Goal: Obtain resource: Download file/media

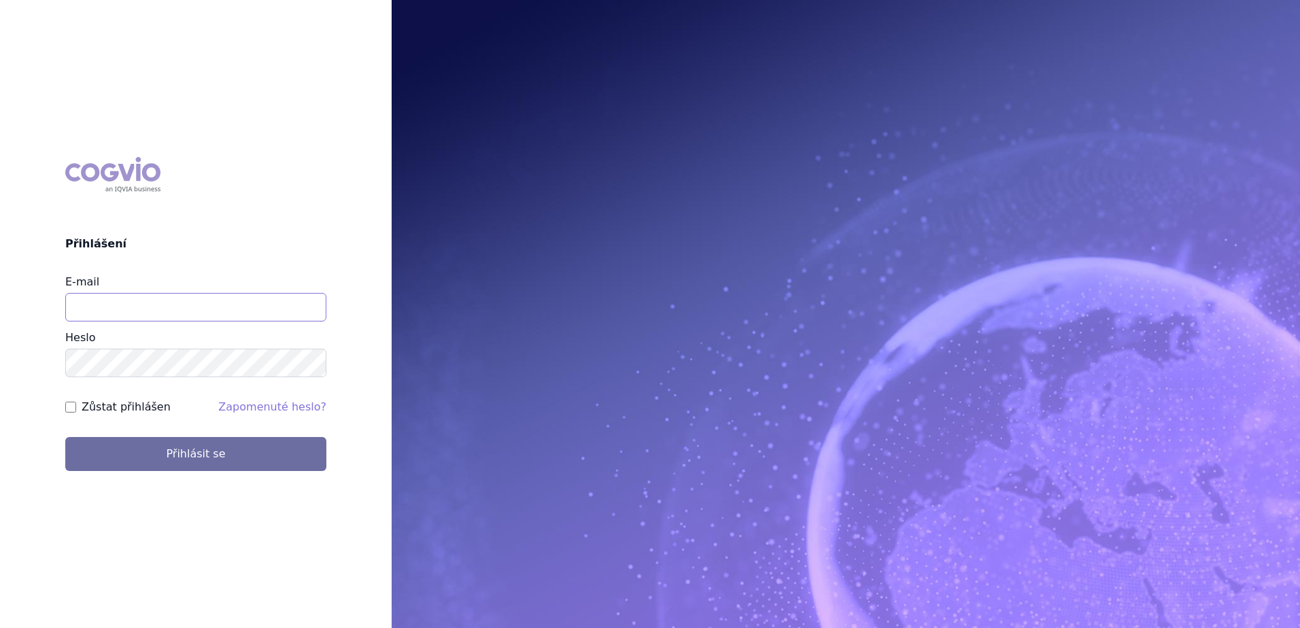
click at [188, 318] on input "E-mail" at bounding box center [195, 307] width 261 height 29
type input "marek.sejval@astrazeneca.com"
click at [65, 437] on button "Přihlásit se" at bounding box center [195, 454] width 261 height 34
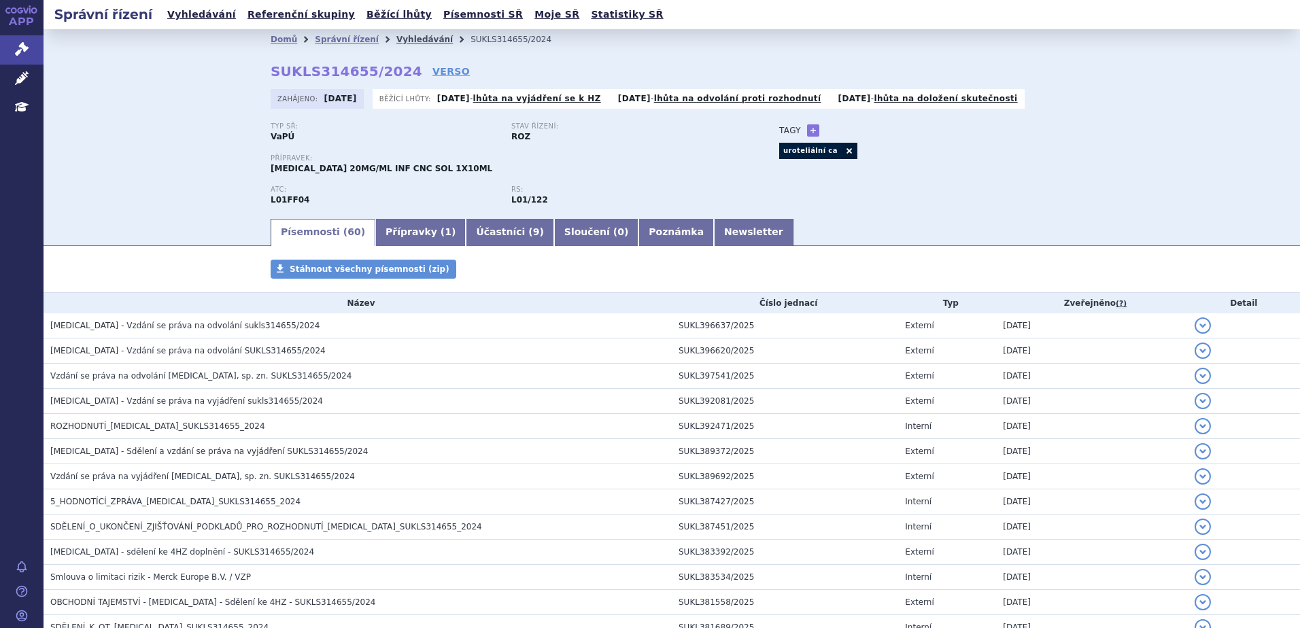
click at [407, 44] on link "Vyhledávání" at bounding box center [424, 40] width 56 height 10
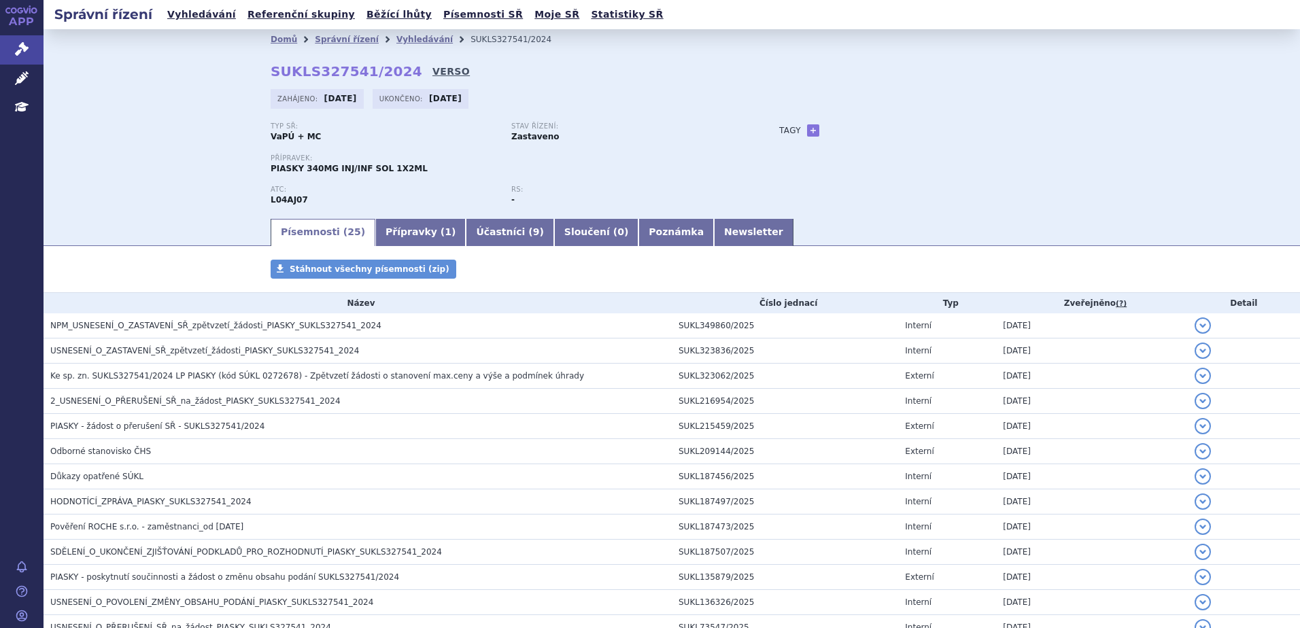
click at [432, 67] on link "VERSO" at bounding box center [450, 72] width 37 height 14
click at [432, 72] on link "VERSO" at bounding box center [450, 72] width 37 height 14
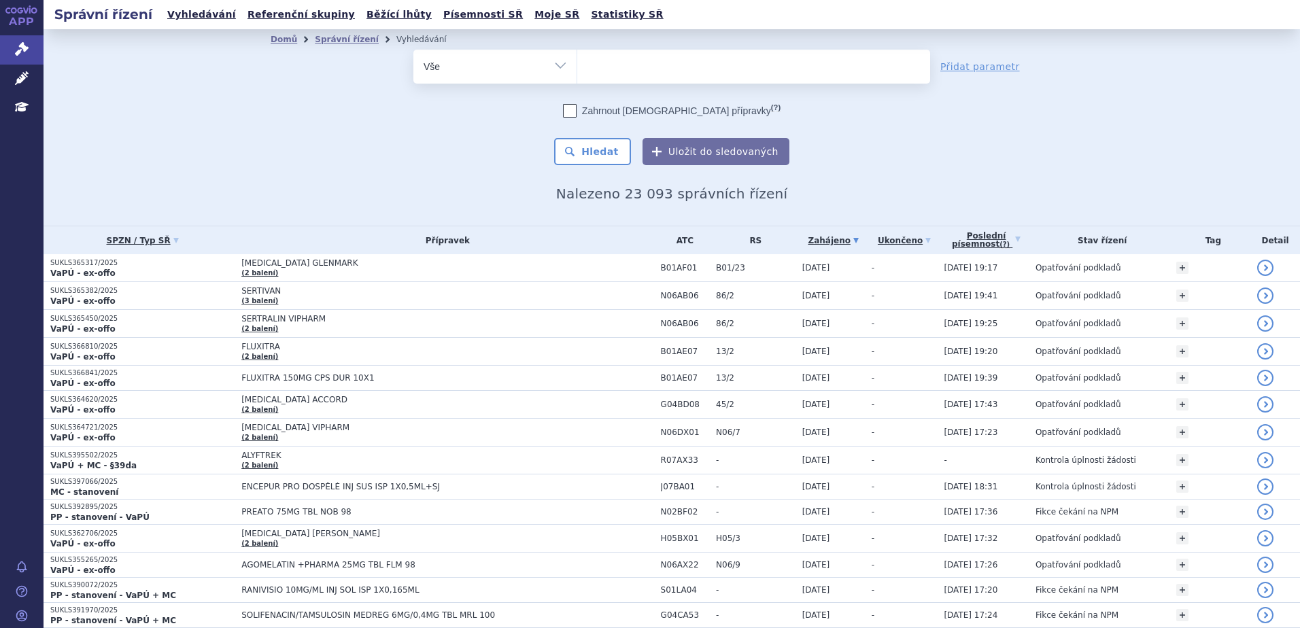
click at [607, 64] on ul at bounding box center [753, 64] width 353 height 29
click at [577, 64] on select at bounding box center [577, 66] width 1 height 34
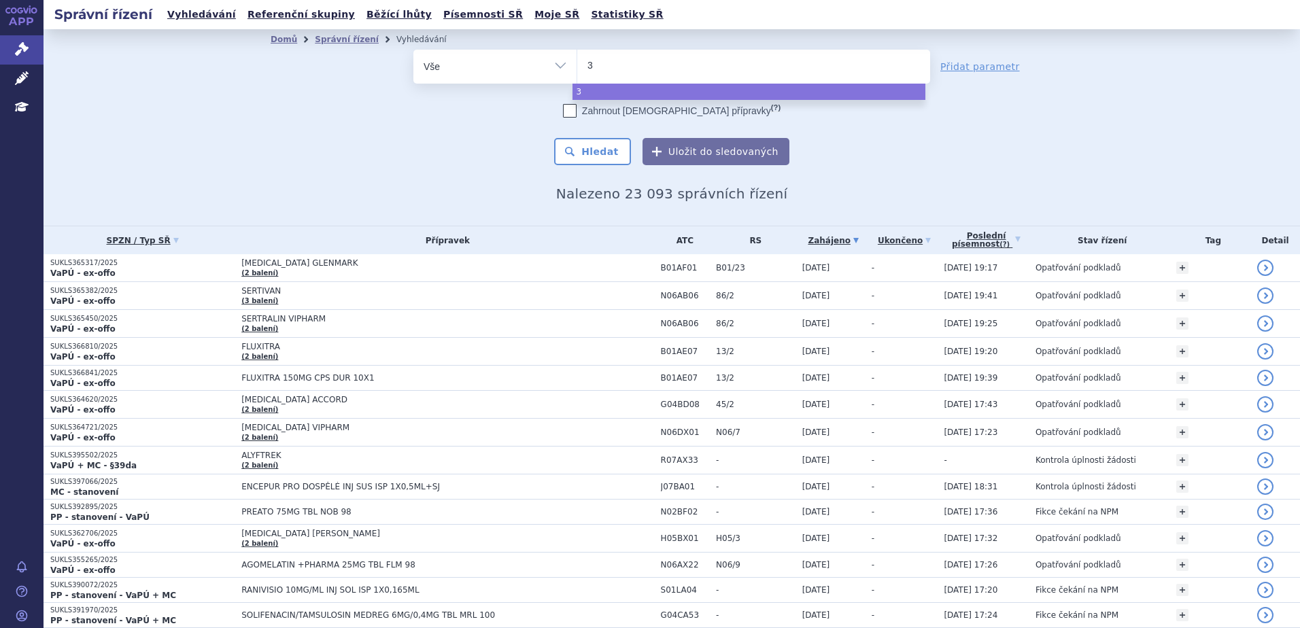
type input "31"
type input "311"
type input "3112"
type input "31124"
type input "311241"
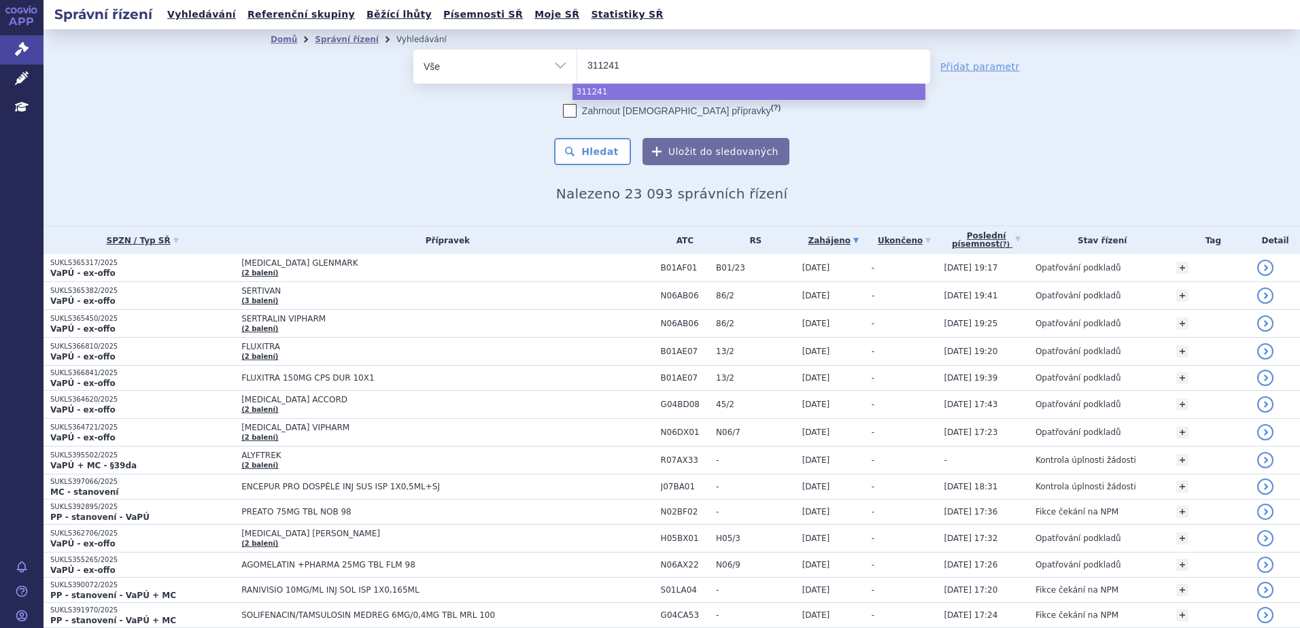
type input "311241/"
type input "311241/20"
type input "311241/202"
type input "311241/2024"
select select "311241/2024"
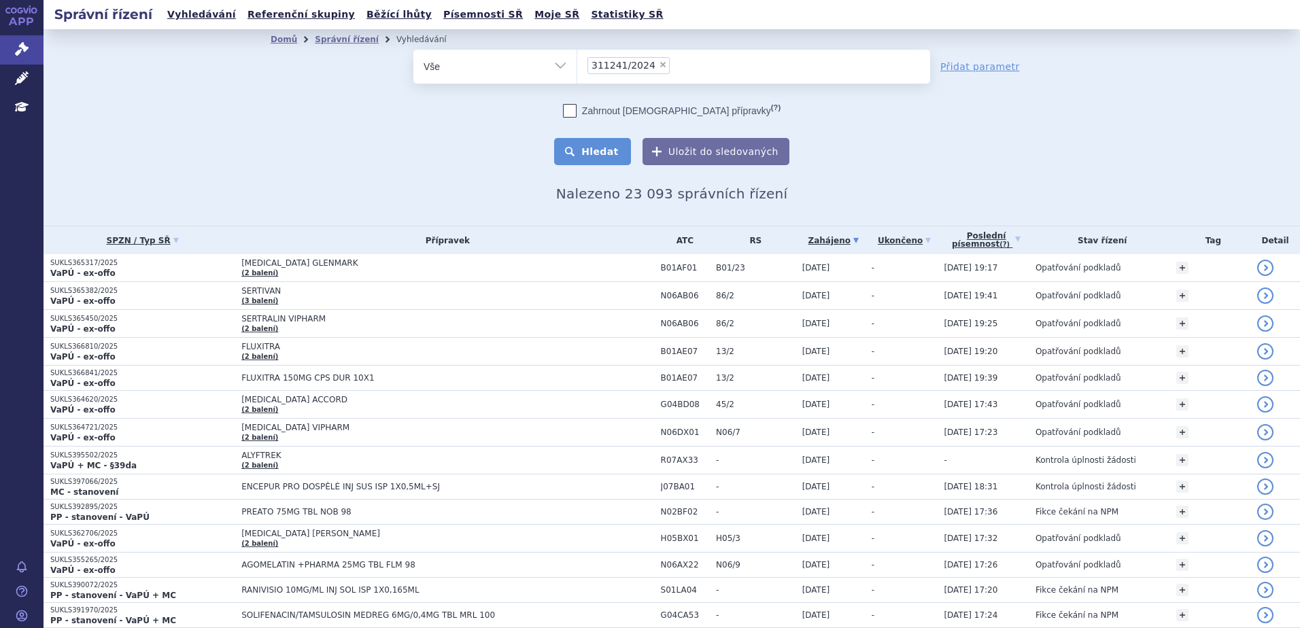
click at [613, 161] on button "Hledat" at bounding box center [592, 151] width 77 height 27
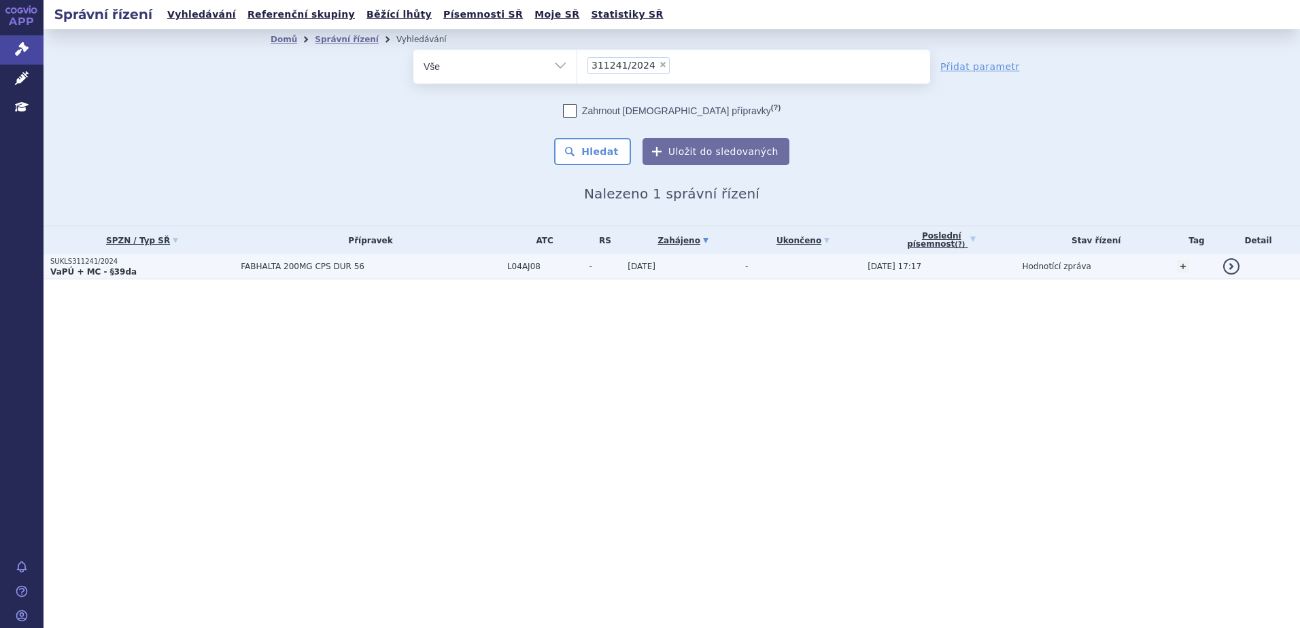
click at [390, 267] on span "FABHALTA 200MG CPS DUR 56" at bounding box center [371, 267] width 260 height 10
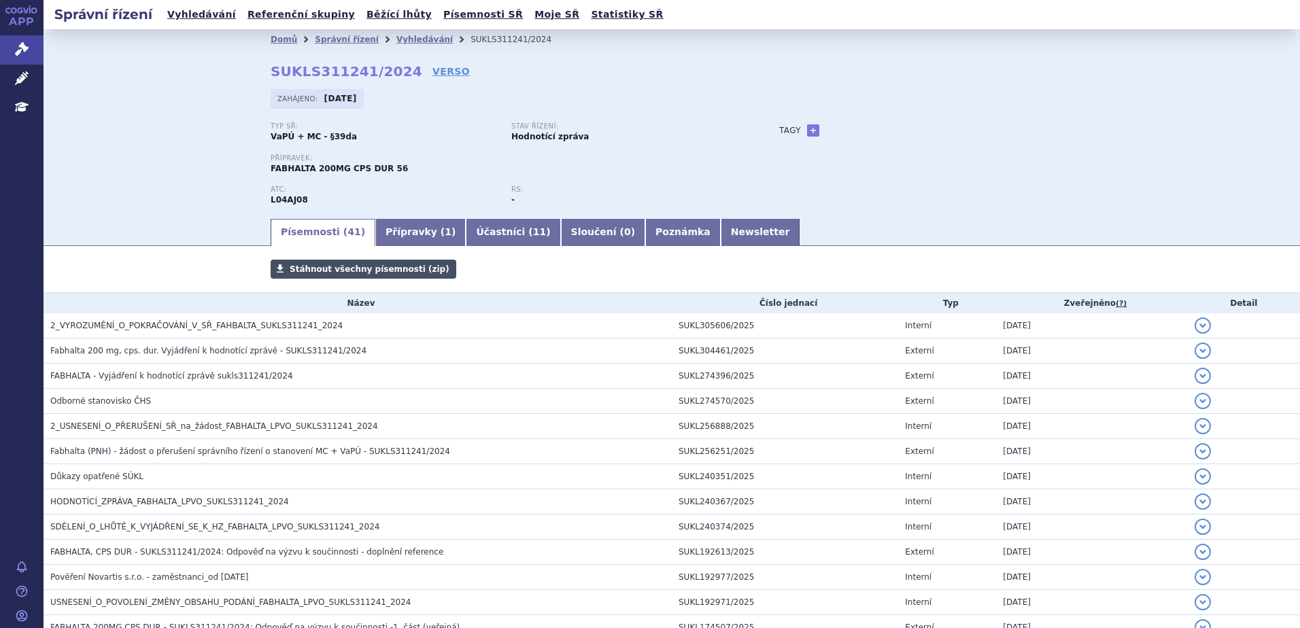
click at [357, 272] on span "Stáhnout všechny písemnosti (zip)" at bounding box center [370, 269] width 160 height 10
click at [162, 95] on div "Domů Správní řízení Vyhledávání SUKLS311241/2024 SUKLS311241/2024 VERSO Zahájen…" at bounding box center [672, 123] width 1256 height 188
click at [414, 39] on link "Vyhledávání" at bounding box center [424, 40] width 56 height 10
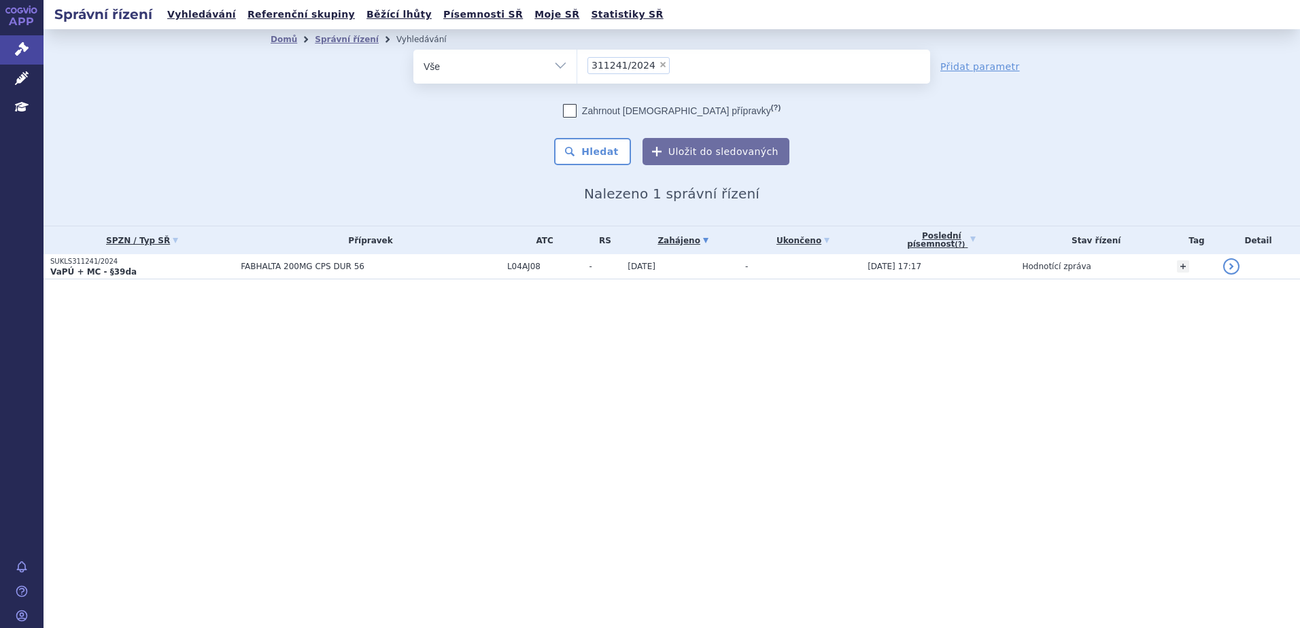
click at [659, 64] on span "×" at bounding box center [663, 65] width 8 height 8
click at [577, 64] on select "311241/2024" at bounding box center [577, 66] width 1 height 34
select select
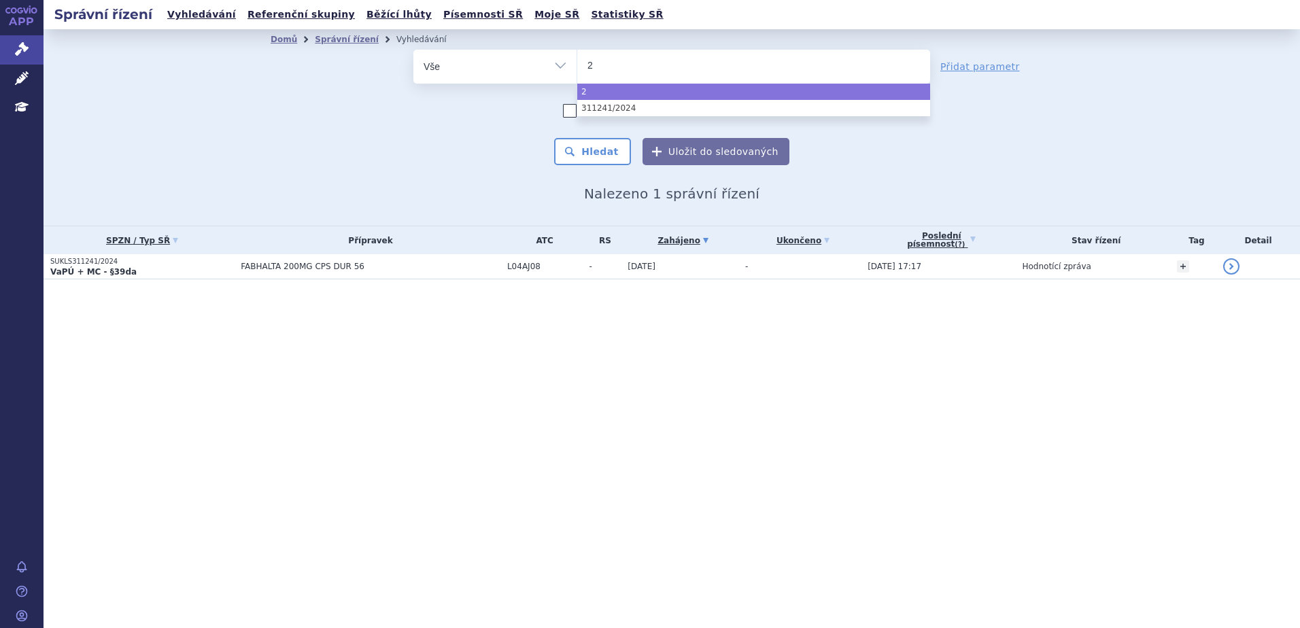
type input "27"
type input "272"
type input "2722"
type input "272249"
type input "272249/"
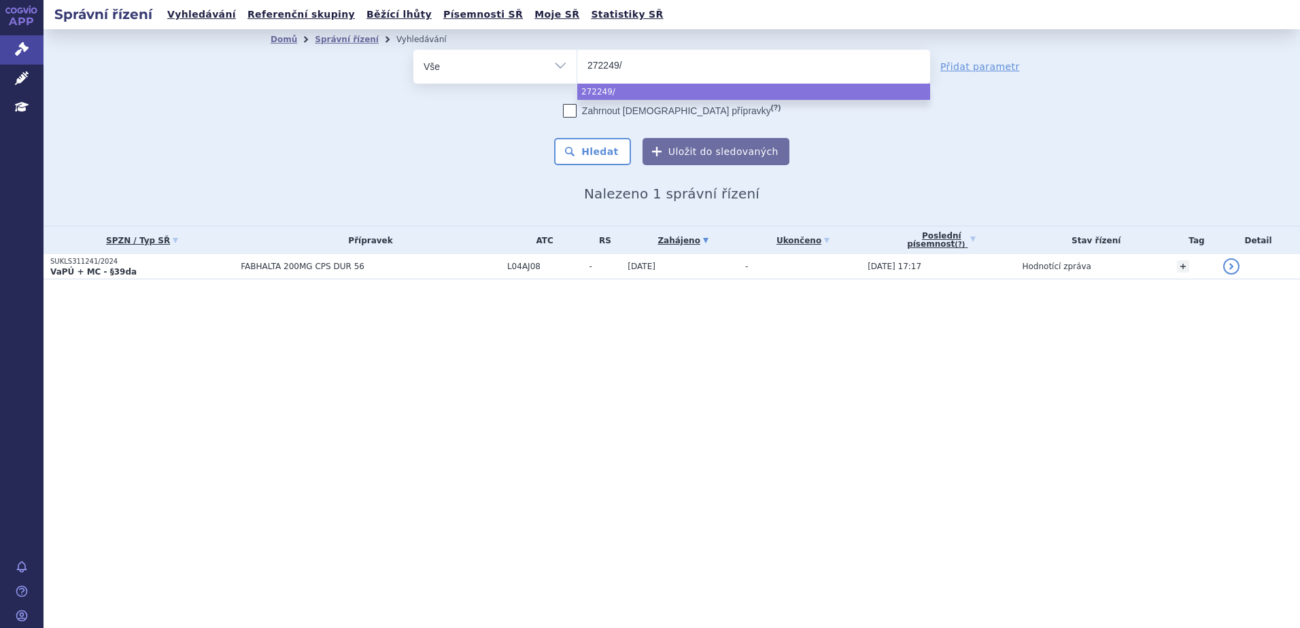
type input "272249/2"
type input "272249/202"
type input "272249/2024"
select select "272249/2024"
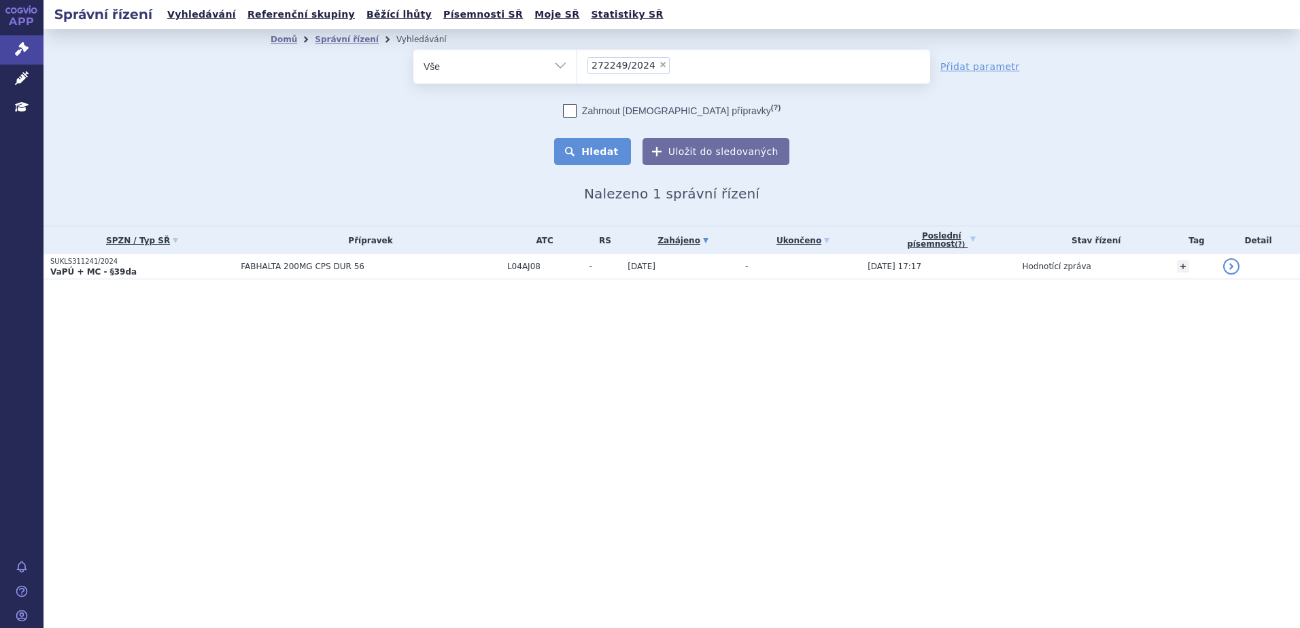
click at [611, 148] on button "Hledat" at bounding box center [592, 151] width 77 height 27
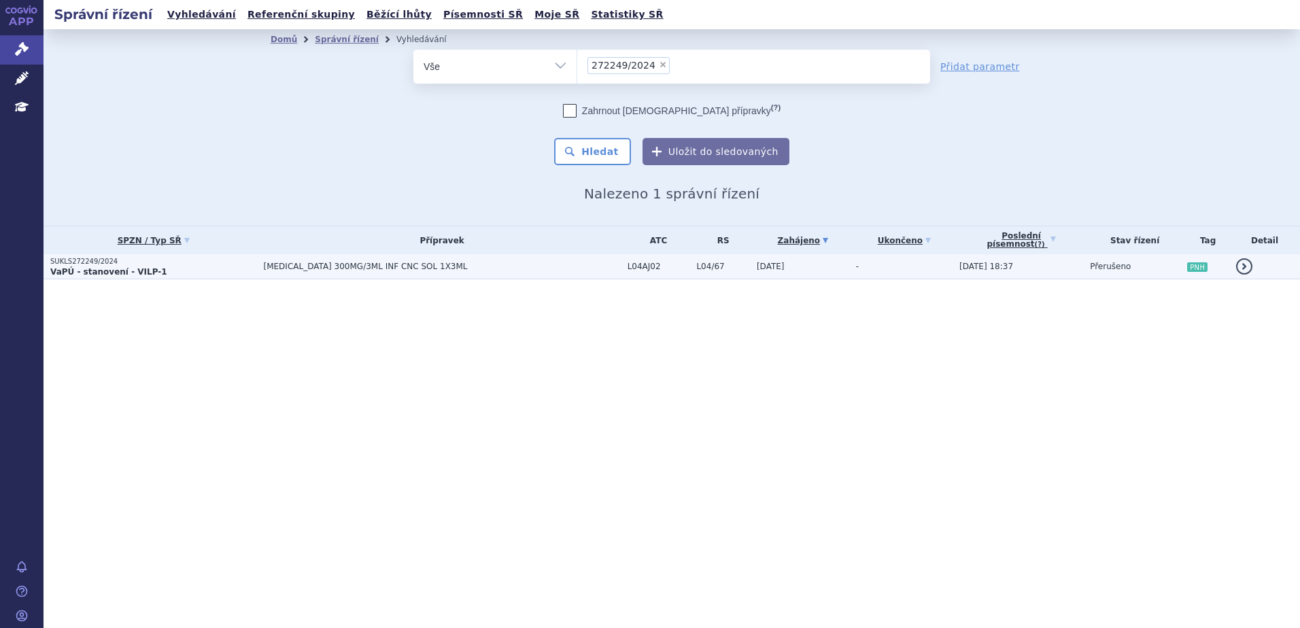
click at [260, 272] on td "[MEDICAL_DATA] 300MG/3ML INF CNC SOL 1X3ML" at bounding box center [439, 266] width 364 height 25
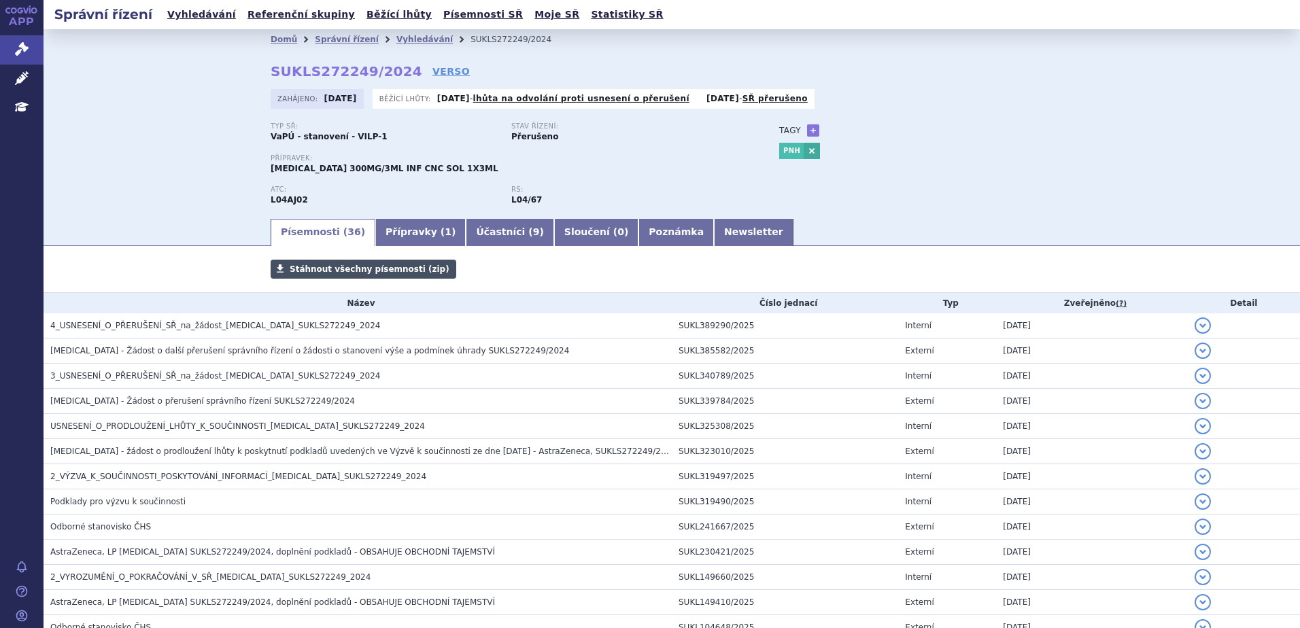
click at [409, 276] on link "Stáhnout všechny písemnosti (zip)" at bounding box center [364, 269] width 186 height 19
click at [161, 59] on div "Domů Správní řízení Vyhledávání SUKLS272249/2024 SUKLS272249/2024 VERSO Zahájen…" at bounding box center [672, 123] width 1256 height 188
click at [412, 42] on link "Vyhledávání" at bounding box center [424, 40] width 56 height 10
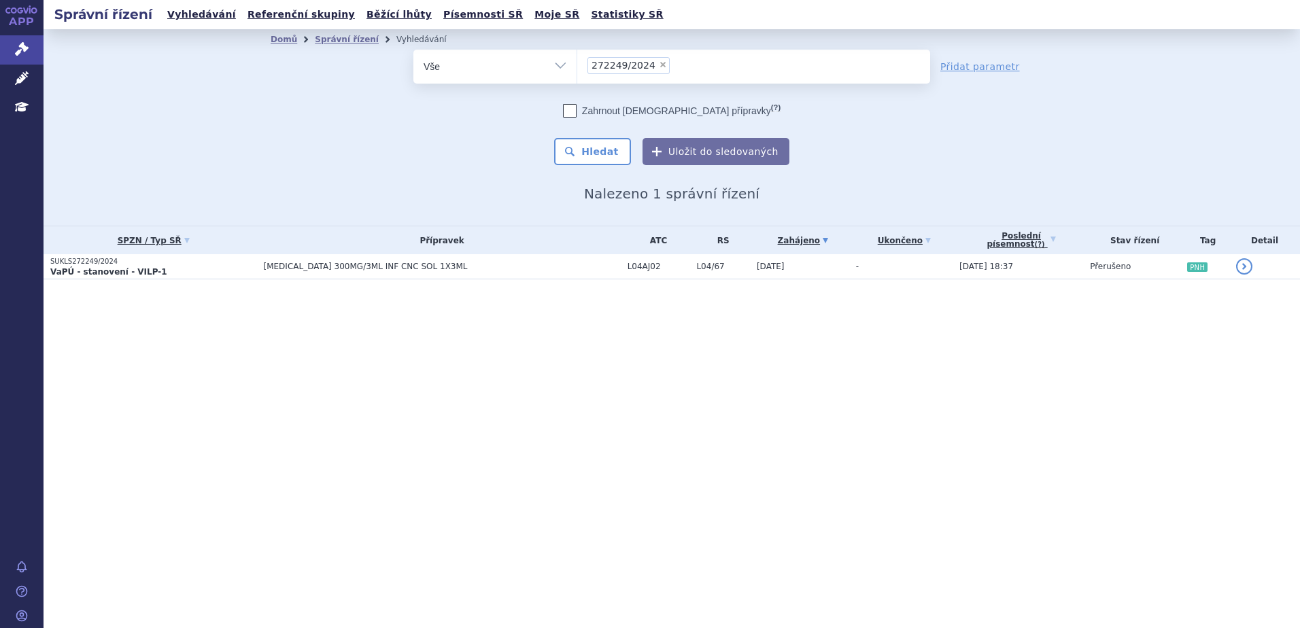
click at [659, 66] on span "×" at bounding box center [663, 65] width 8 height 8
click at [577, 66] on select "272249/2024" at bounding box center [577, 66] width 1 height 34
select select
click at [621, 69] on ul at bounding box center [753, 64] width 353 height 29
click at [577, 69] on select "272249/2024" at bounding box center [577, 66] width 1 height 34
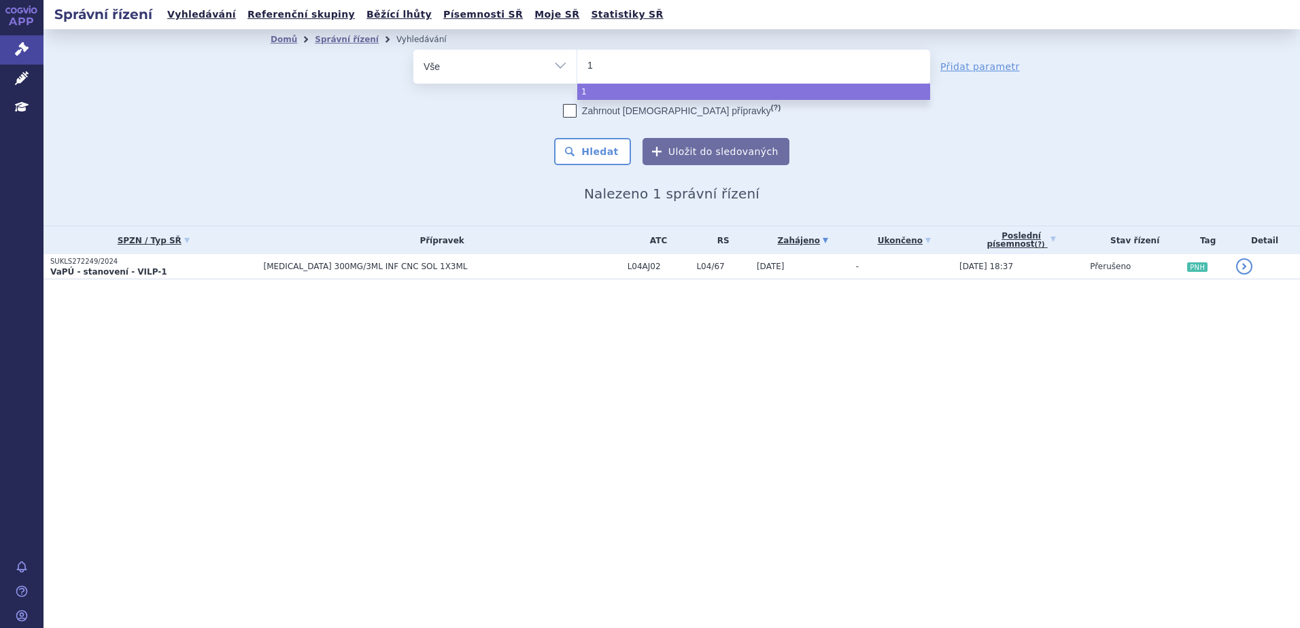
type input "15"
type input "154"
type input "1548"
type input "15484"
type input "154847"
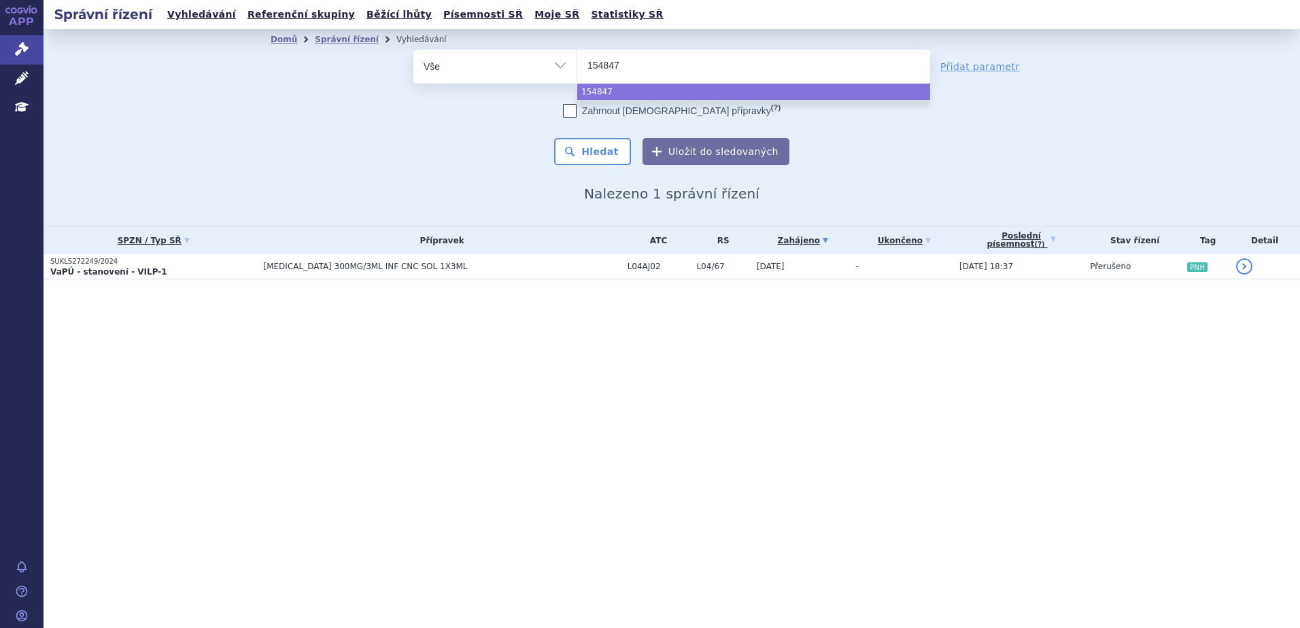
type input "154847/"
type input "154847/20"
type input "154847/202"
type input "154847/2024"
select select "154847/2024"
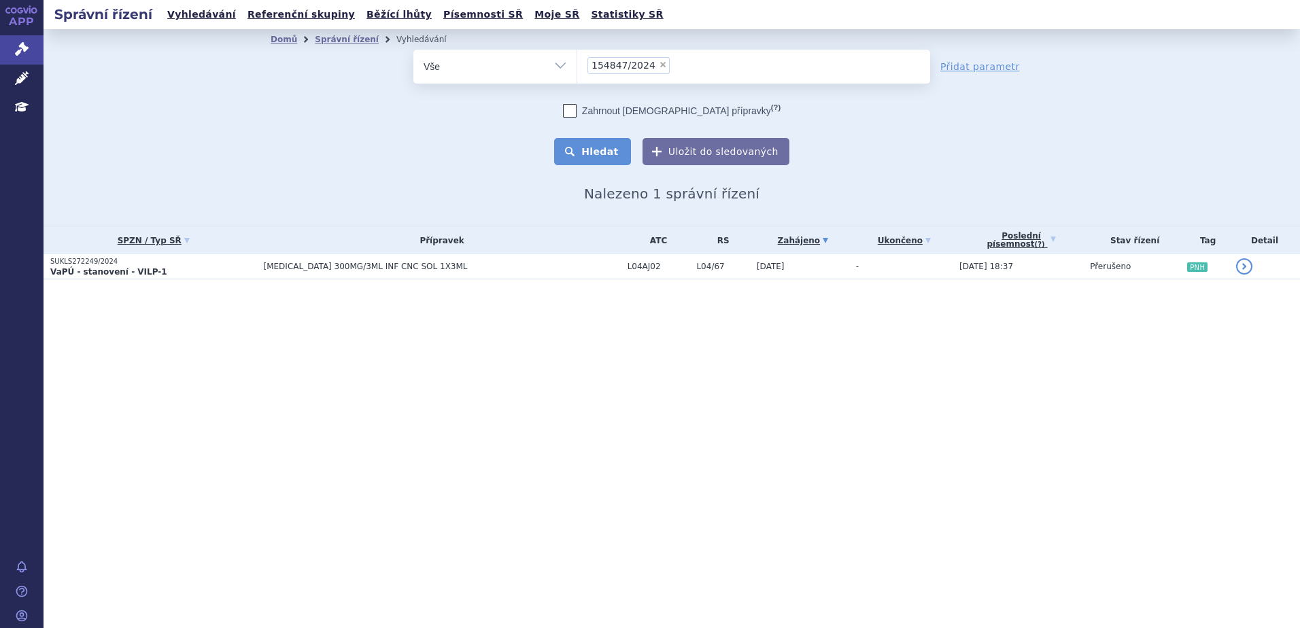
click at [591, 156] on button "Hledat" at bounding box center [592, 151] width 77 height 27
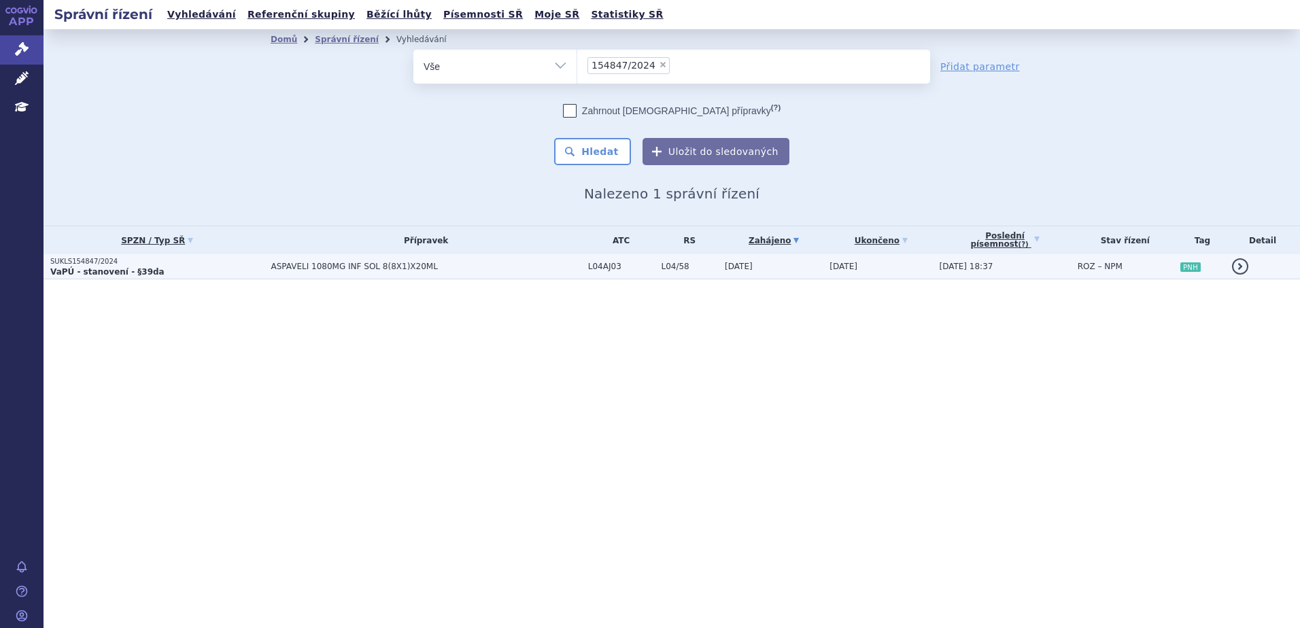
click at [187, 262] on p "SUKLS154847/2024" at bounding box center [156, 262] width 213 height 10
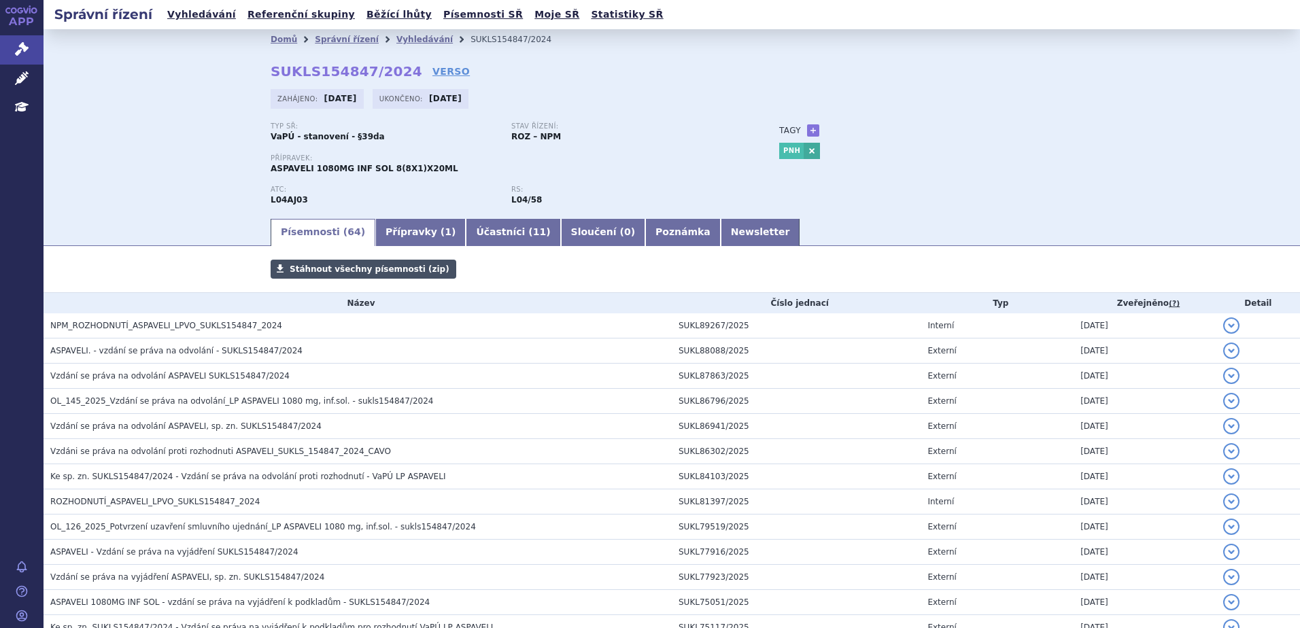
click at [373, 267] on span "Stáhnout všechny písemnosti (zip)" at bounding box center [370, 269] width 160 height 10
click at [396, 39] on link "Vyhledávání" at bounding box center [424, 40] width 56 height 10
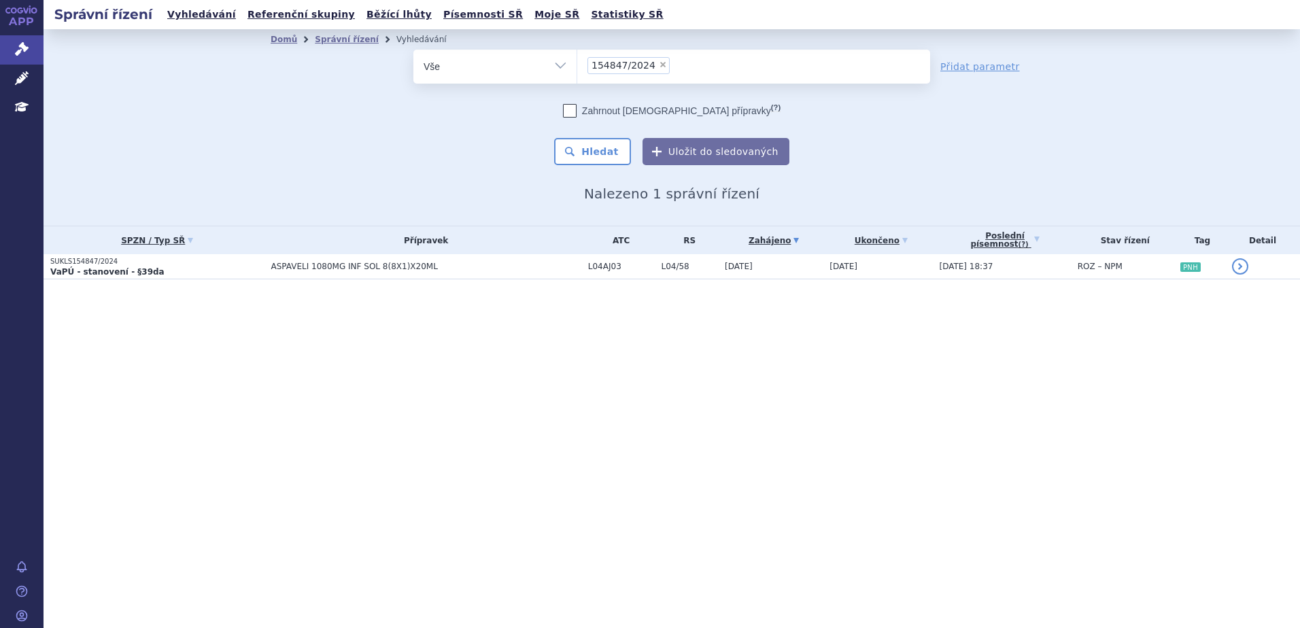
click at [659, 65] on span "×" at bounding box center [663, 65] width 8 height 8
click at [577, 65] on select "154847/2024" at bounding box center [577, 66] width 1 height 34
select select
type input "11"
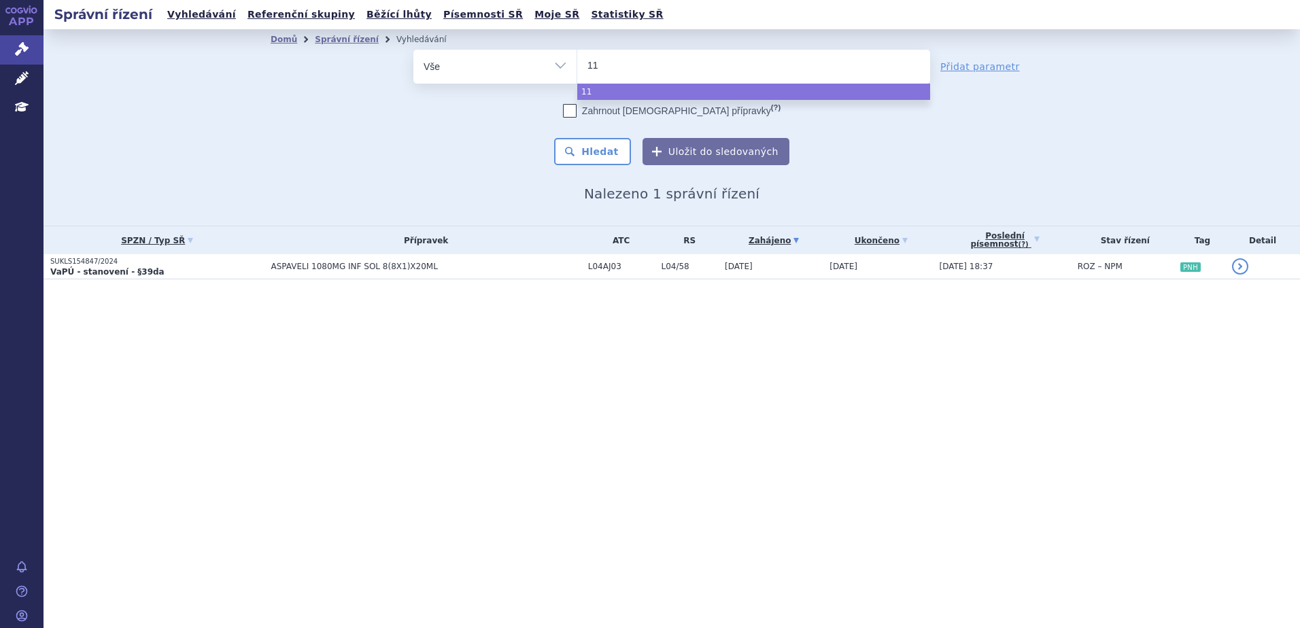
type input "110"
type input "1103"
type input "11034"
type input "110348"
type input "110348/"
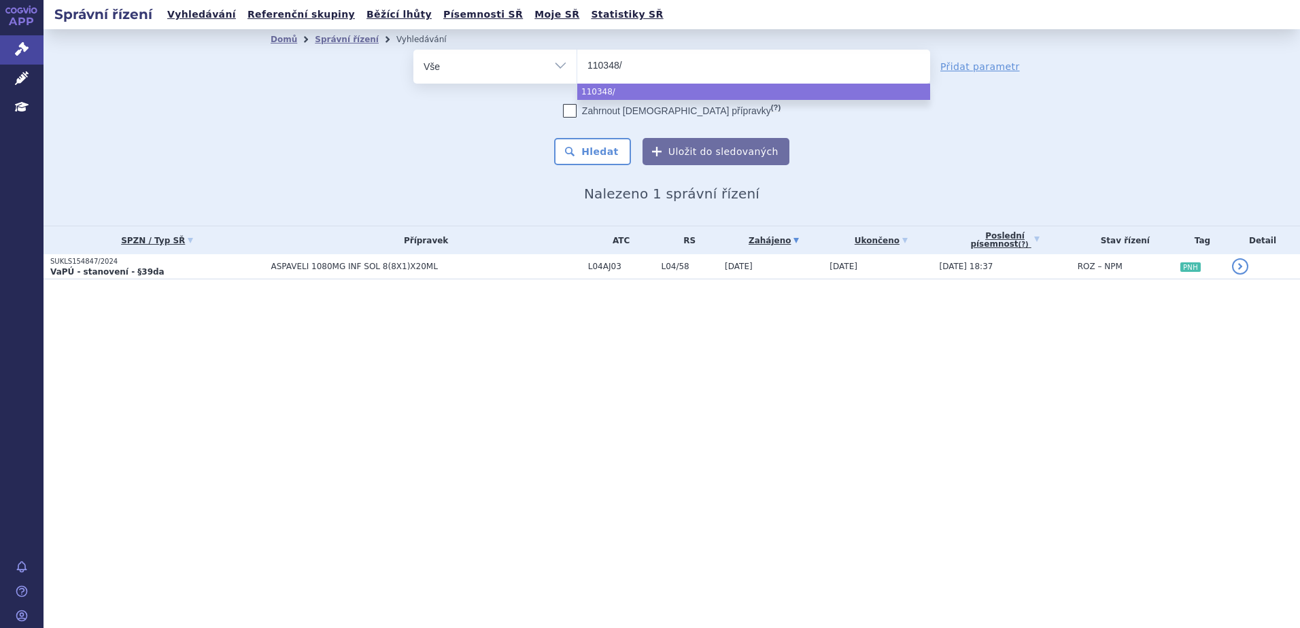
type input "110348/2"
type input "110348/20"
type input "110348/202"
type input "110348/2023"
select select "110348/2023"
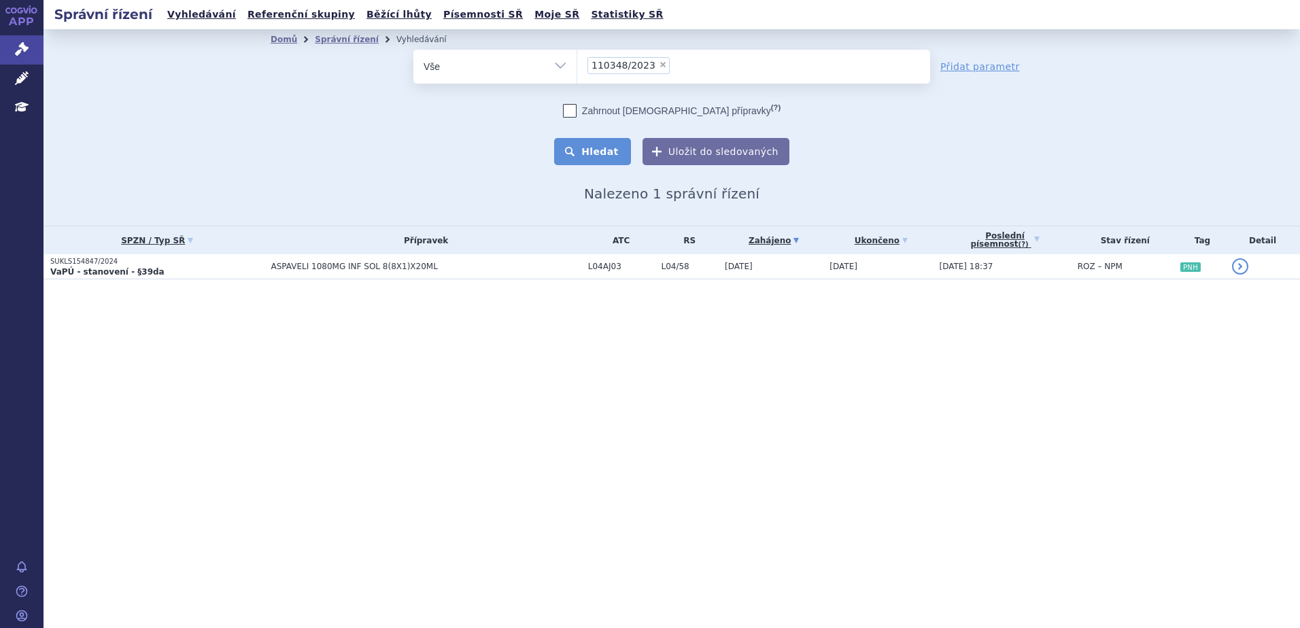
click at [609, 145] on button "Hledat" at bounding box center [592, 151] width 77 height 27
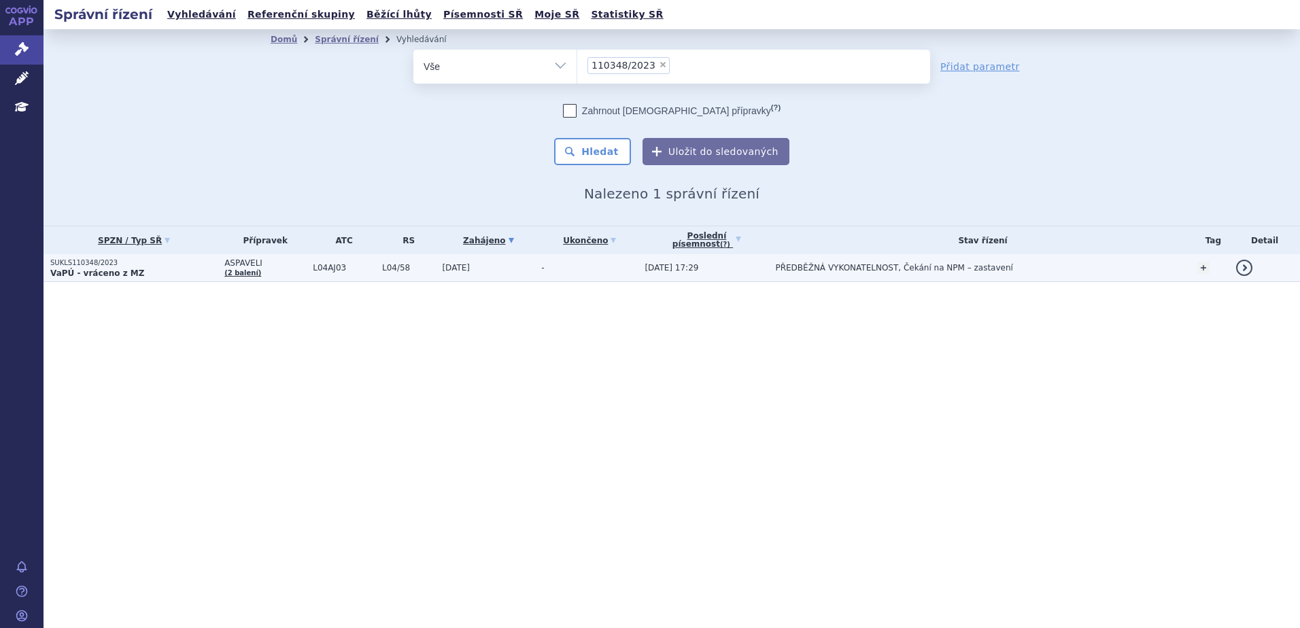
click at [178, 271] on p "VaPÚ - vráceno z MZ" at bounding box center [133, 273] width 167 height 11
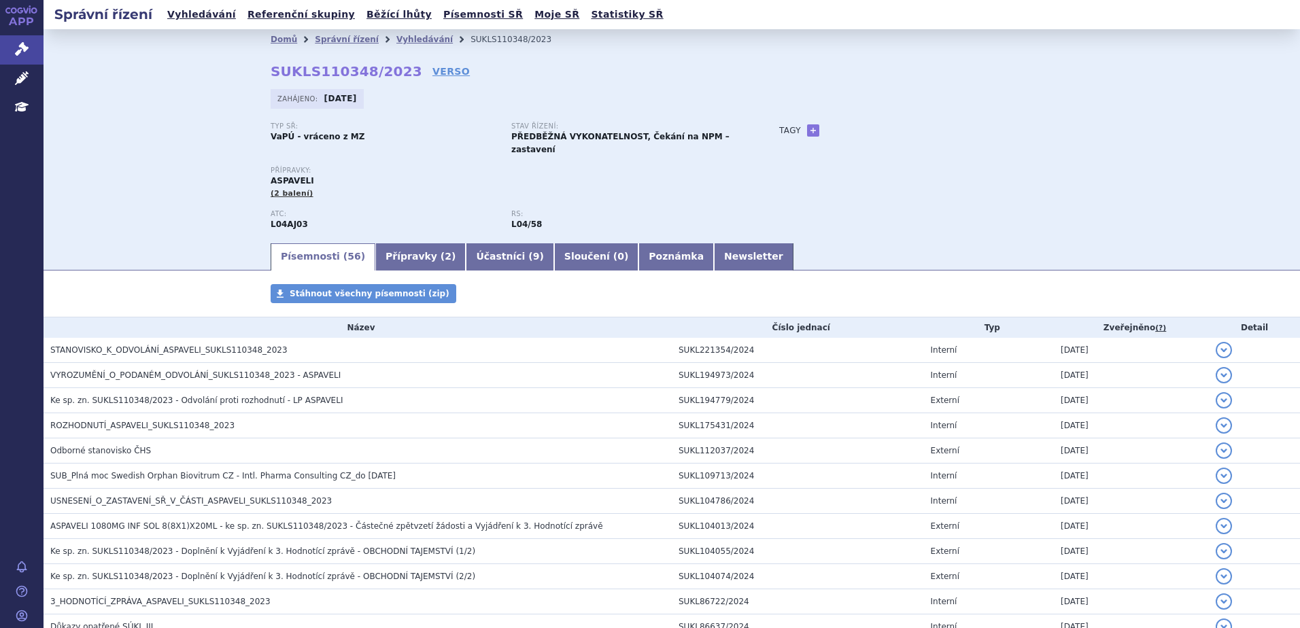
click at [445, 110] on div "Zahájeno: 05.05.2023" at bounding box center [672, 102] width 802 height 27
click at [396, 39] on link "Vyhledávání" at bounding box center [424, 40] width 56 height 10
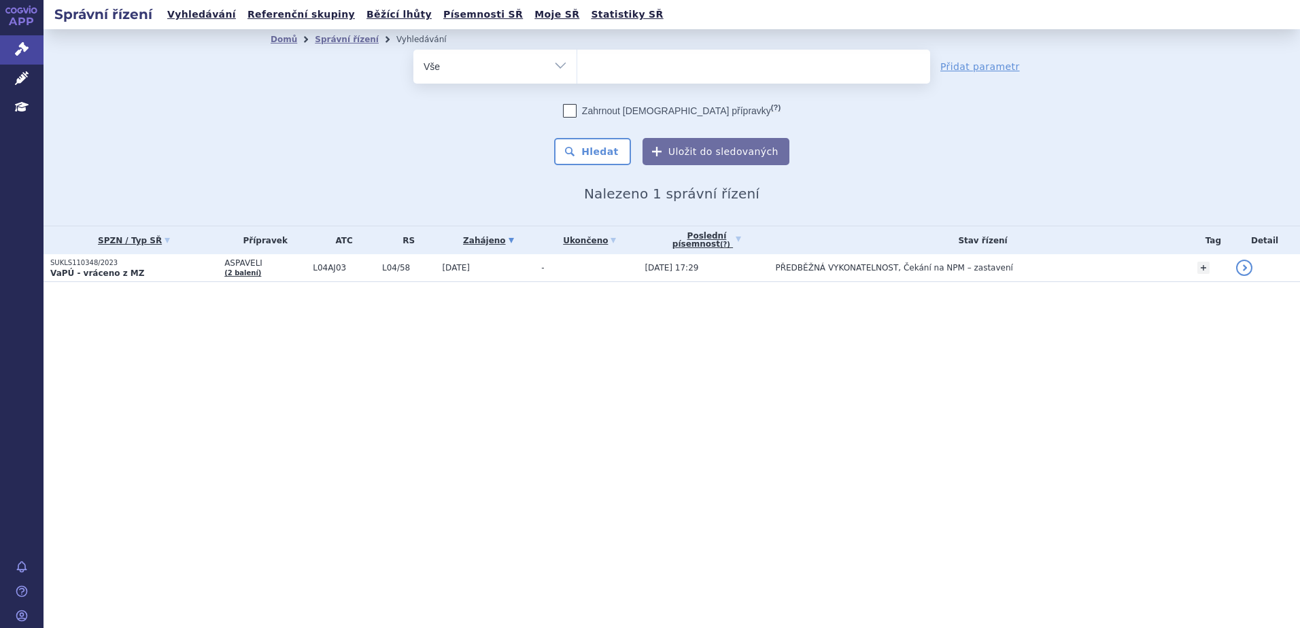
select select
type input "15"
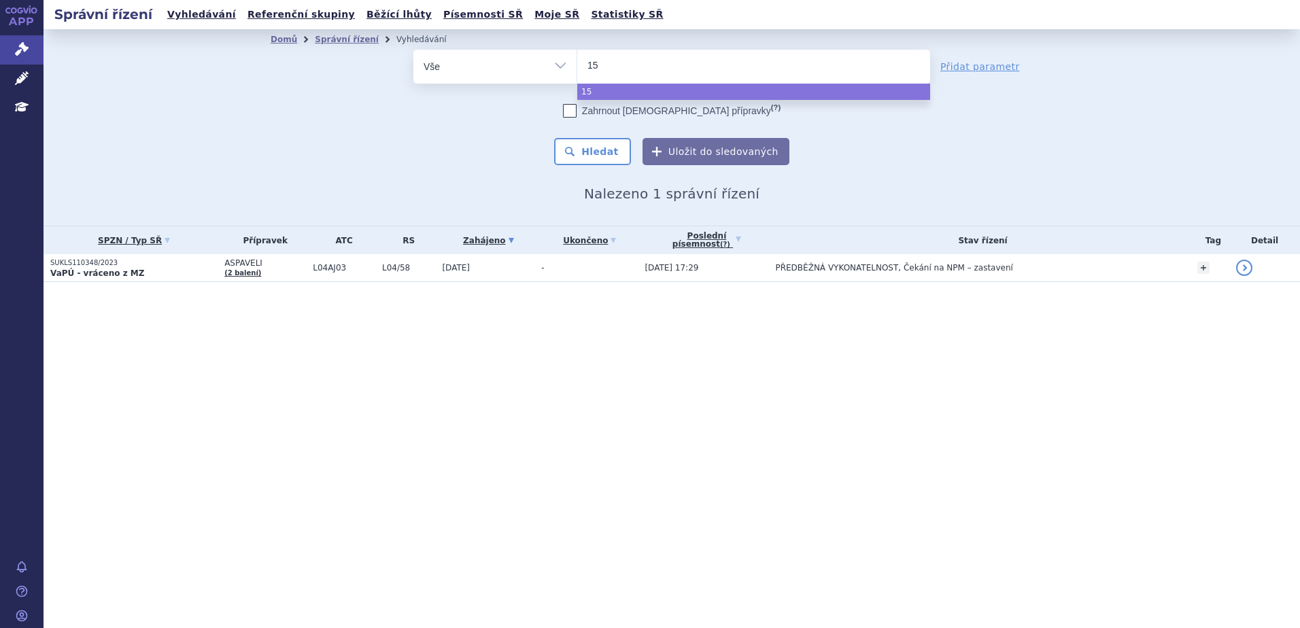
type input "159"
type input "15986"
type input "159868"
type input "159868/"
type input "159868/2"
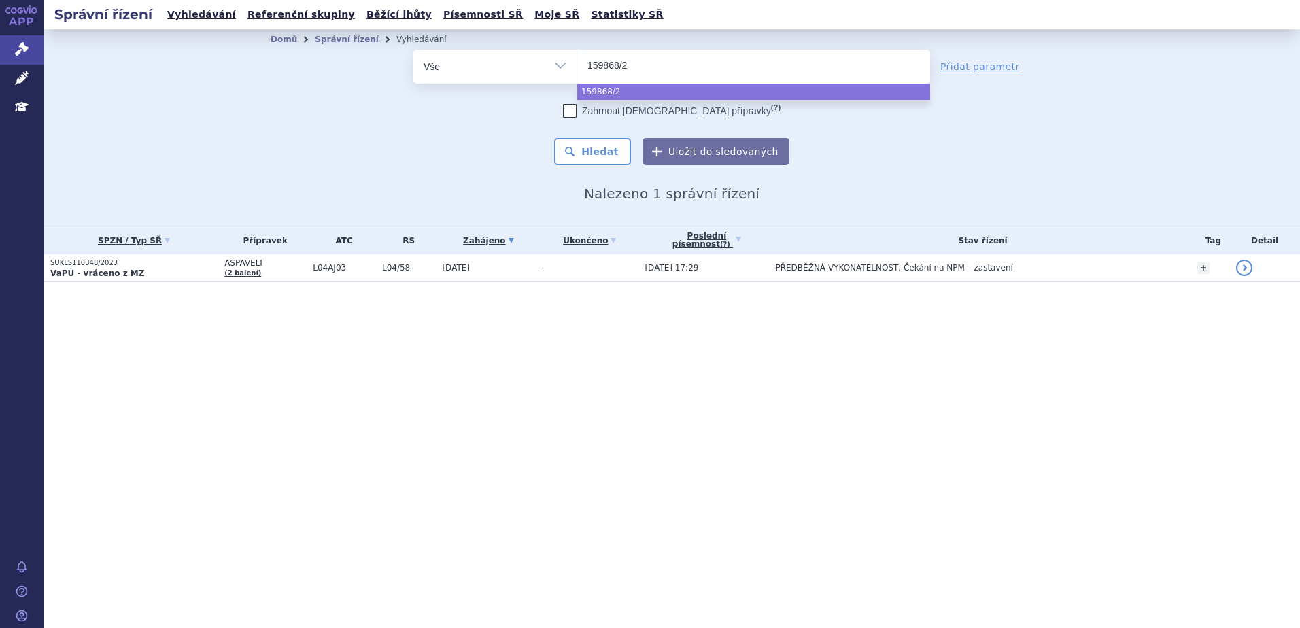
type input "159868/20"
type input "159868/202"
type input "159868/2022"
select select "159868/2022"
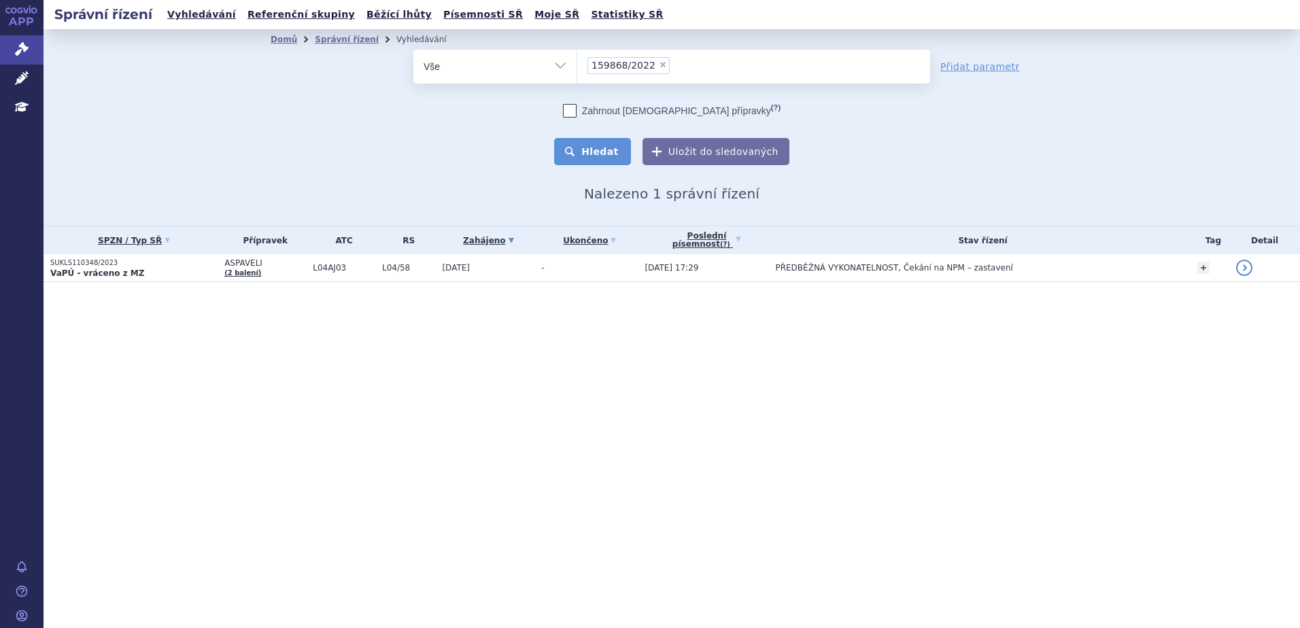
click at [596, 157] on button "Hledat" at bounding box center [592, 151] width 77 height 27
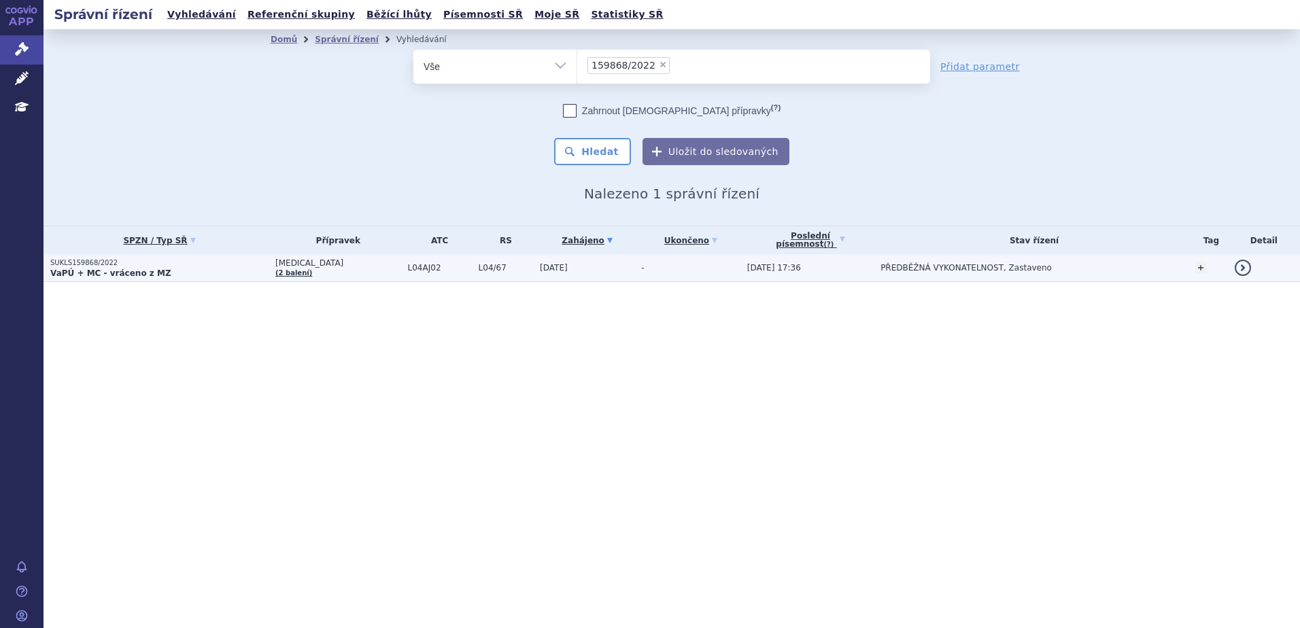
click at [226, 273] on p "VaPÚ + MC - vráceno z MZ" at bounding box center [159, 273] width 218 height 11
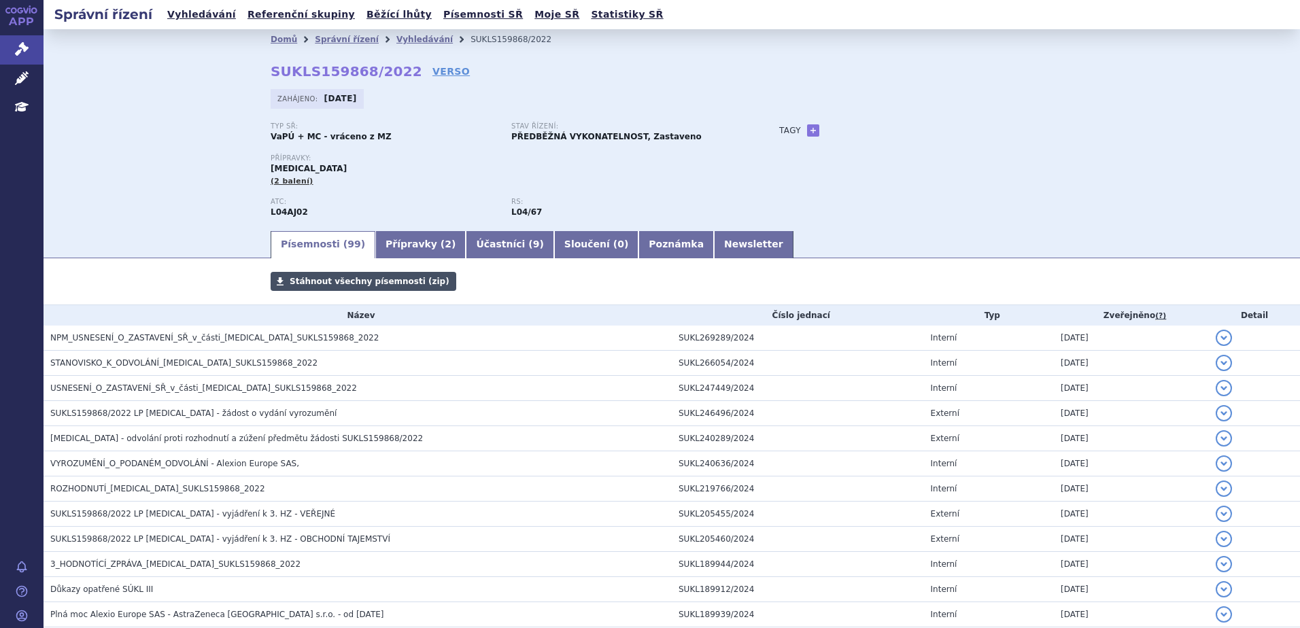
click at [337, 283] on span "Stáhnout všechny písemnosti (zip)" at bounding box center [370, 282] width 160 height 10
click at [184, 225] on div "Domů Správní řízení Vyhledávání SUKLS159868/2022 SUKLS159868/2022 VERSO Zahájen…" at bounding box center [672, 129] width 1256 height 200
click at [396, 40] on link "Vyhledávání" at bounding box center [424, 40] width 56 height 10
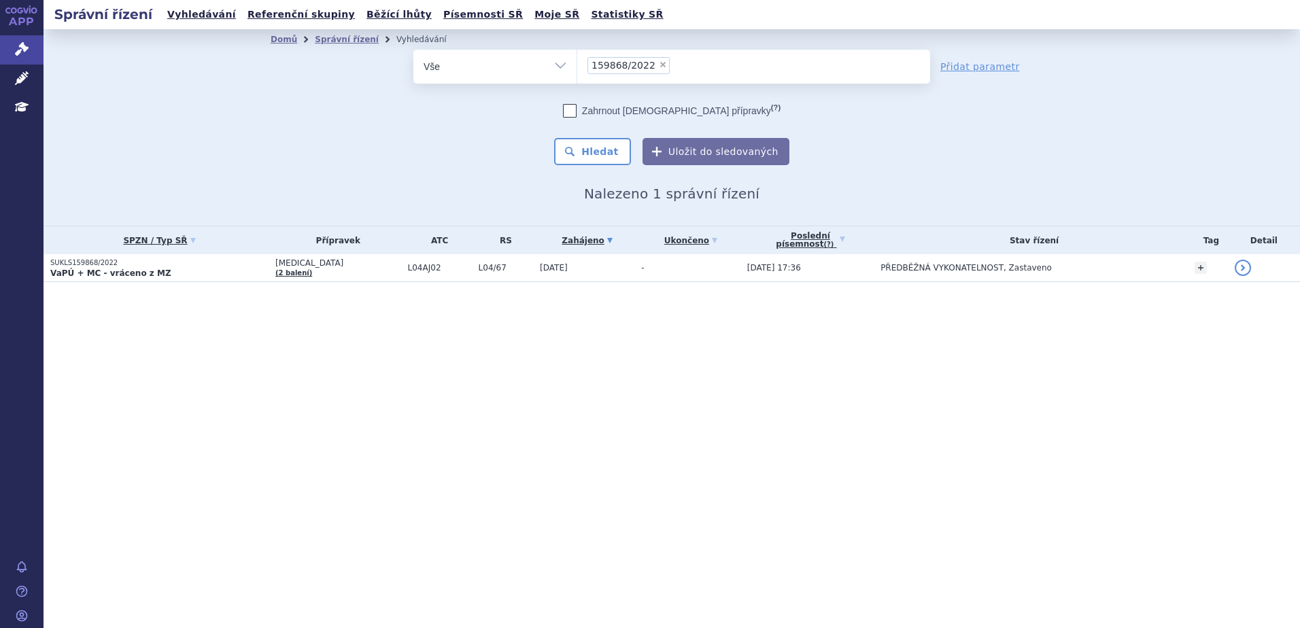
click at [659, 65] on span "×" at bounding box center [663, 65] width 8 height 8
click at [577, 65] on select "159868/2022" at bounding box center [577, 66] width 1 height 34
select select
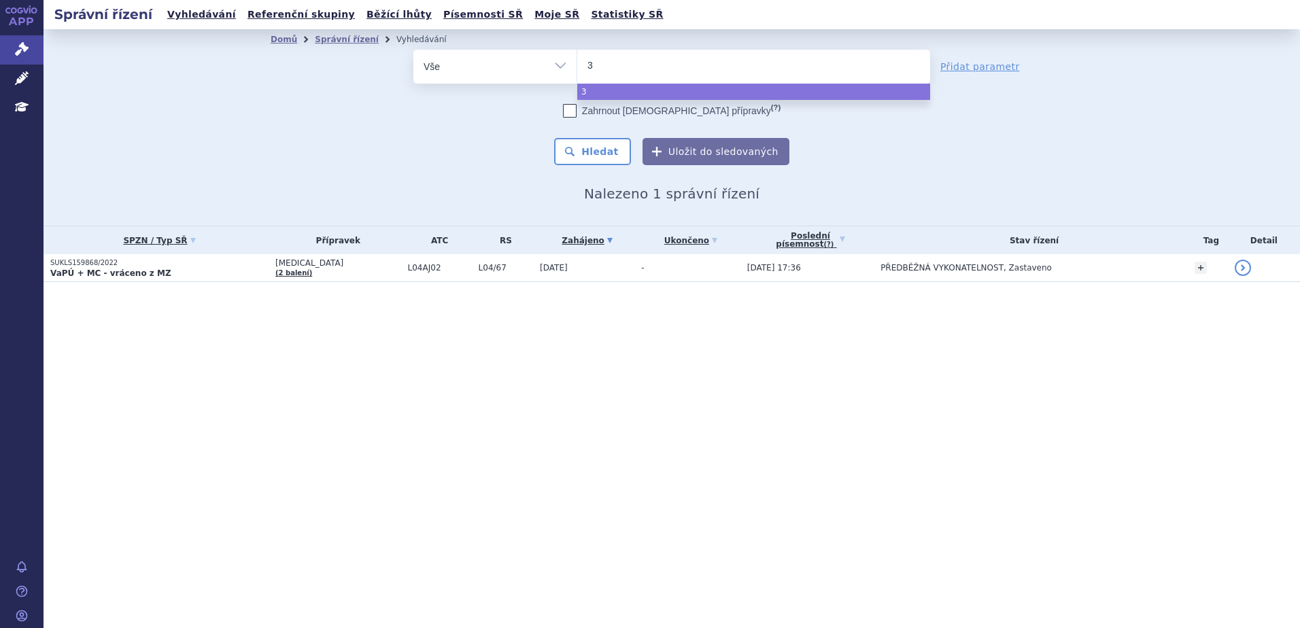
type input "32"
type input "329"
type input "32985"
type input "329859"
type input "329859/"
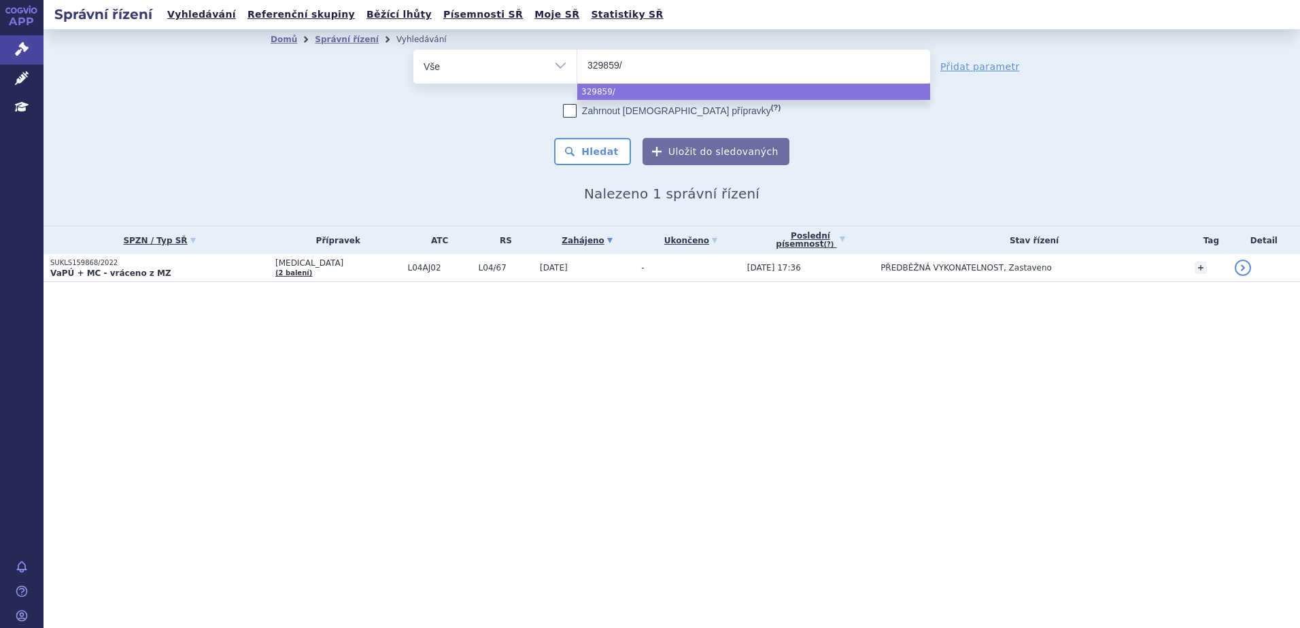
type input "329859/2"
type input "329859/20"
type input "329859/2022"
type input "329859/202"
type input "329859/20"
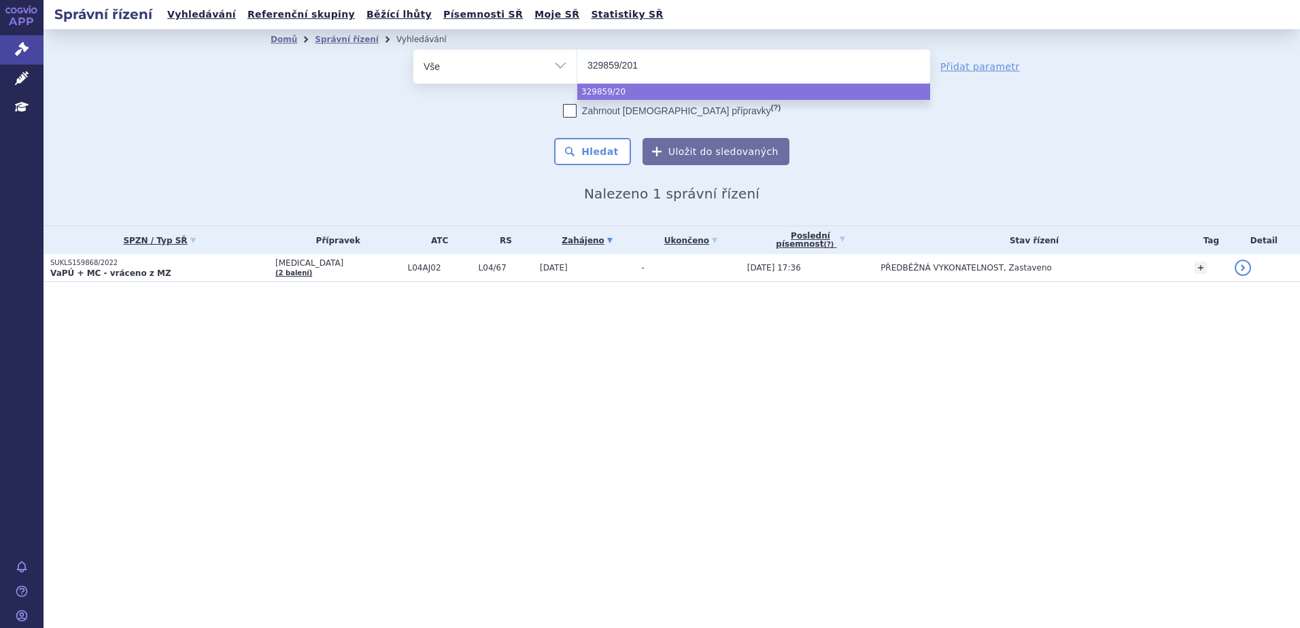
type input "329859/2019"
select select "329859/2019"
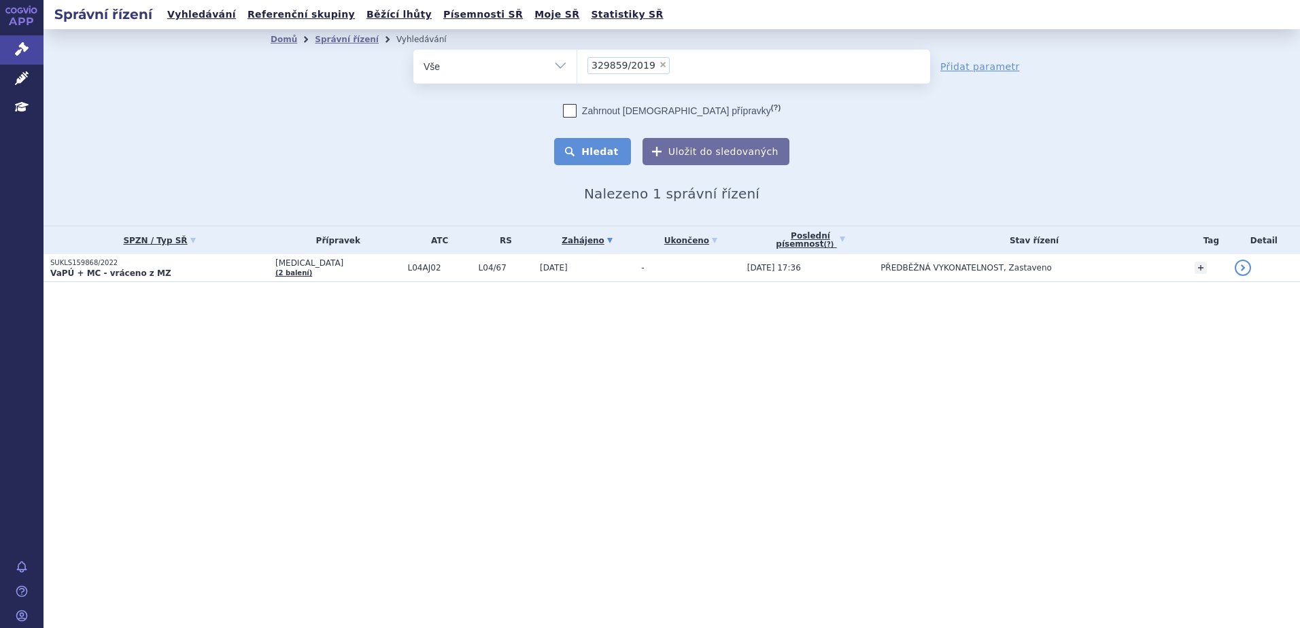
click at [596, 160] on button "Hledat" at bounding box center [592, 151] width 77 height 27
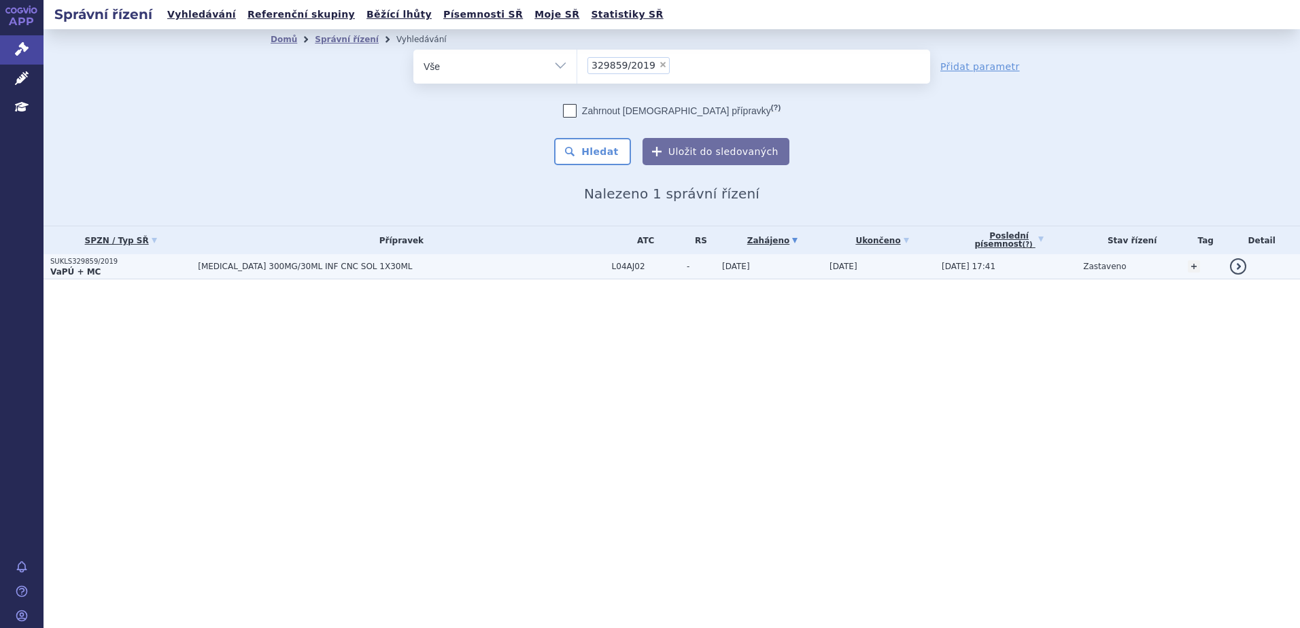
click at [468, 268] on span "[MEDICAL_DATA] 300MG/30ML INF CNC SOL 1X30ML" at bounding box center [368, 267] width 340 height 10
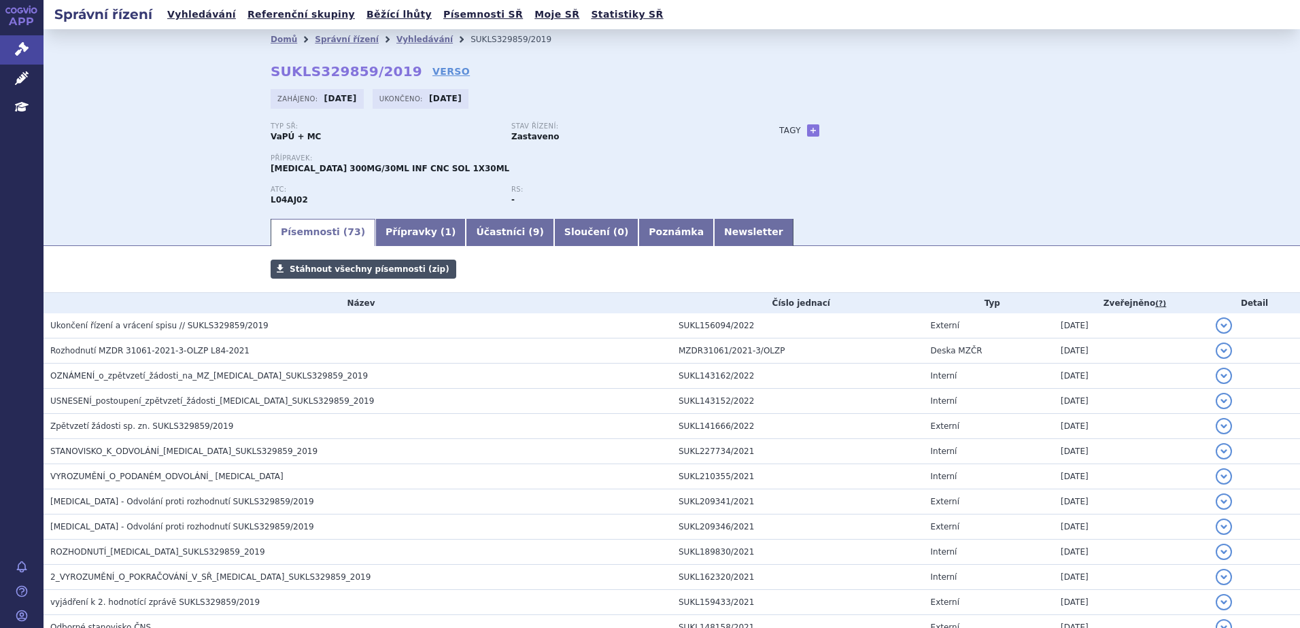
click at [354, 269] on span "Stáhnout všechny písemnosti (zip)" at bounding box center [370, 269] width 160 height 10
